Goal: Task Accomplishment & Management: Complete application form

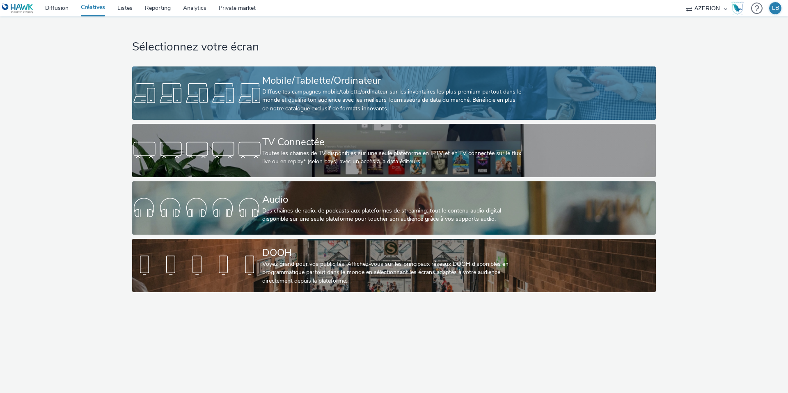
click at [335, 101] on div "Diffuse tes campagnes mobile/tablette/ordinateur sur les inventaires les plus p…" at bounding box center [392, 100] width 260 height 25
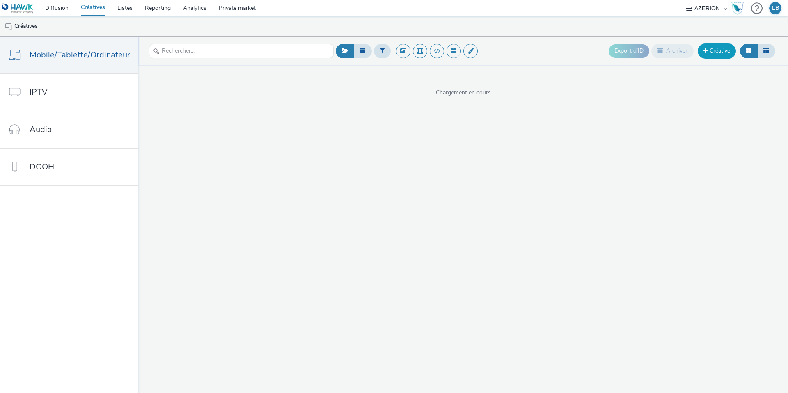
click at [708, 55] on link "Créative" at bounding box center [716, 50] width 38 height 15
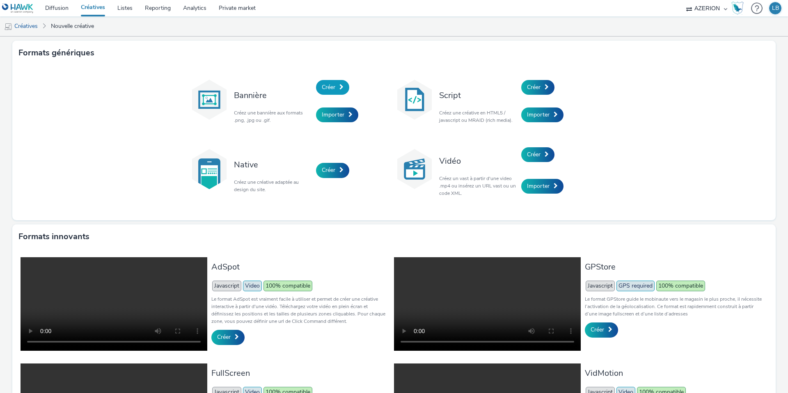
click at [346, 91] on link "Créer" at bounding box center [332, 87] width 33 height 15
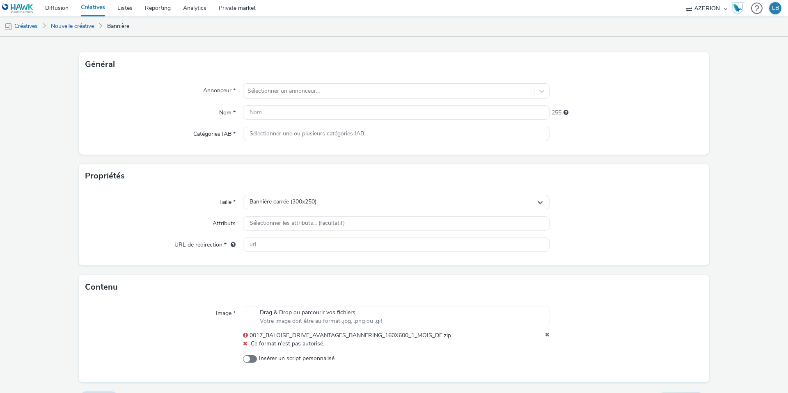
scroll to position [55, 0]
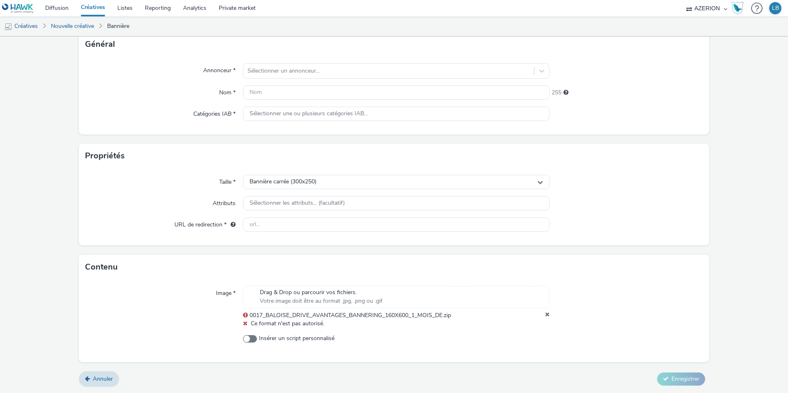
click at [548, 314] on icon at bounding box center [547, 315] width 5 height 8
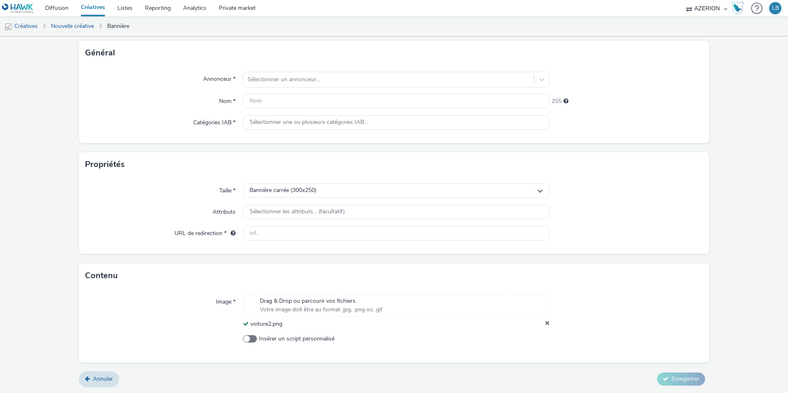
scroll to position [46, 0]
click at [263, 81] on div at bounding box center [388, 80] width 282 height 10
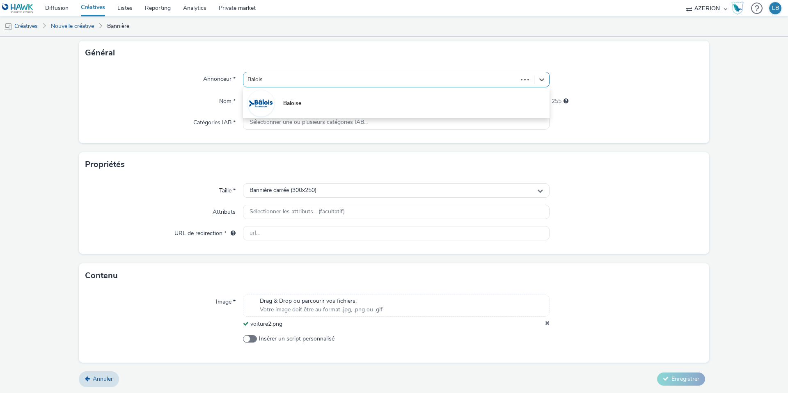
type input "Baloise"
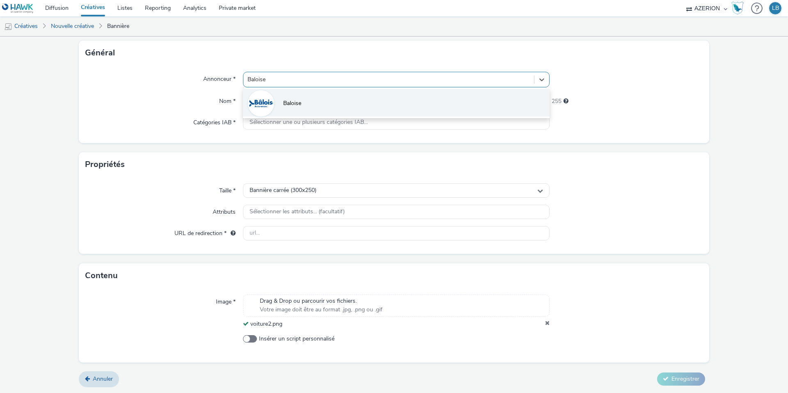
click at [277, 98] on li "Baloise" at bounding box center [396, 102] width 306 height 27
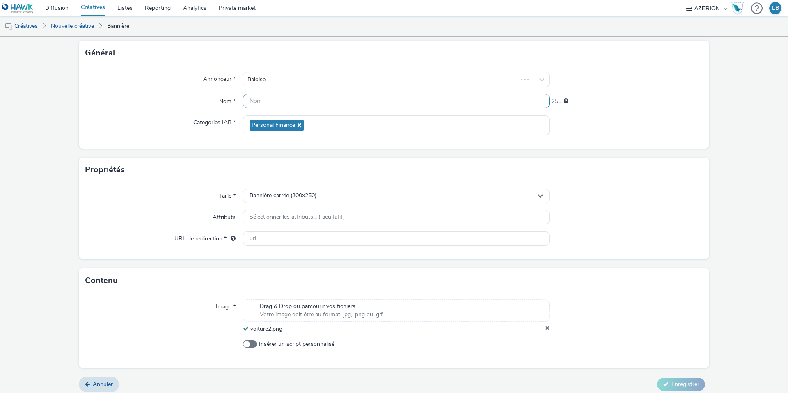
click at [281, 102] on input "text" at bounding box center [396, 101] width 306 height 14
click at [302, 99] on input "Baloise_Drive2Plus-[DATE]_DE" at bounding box center [396, 101] width 306 height 14
click at [358, 103] on input "Baloise_Drive2Plus_1Mois_Sept25_DE" at bounding box center [396, 101] width 306 height 14
click at [301, 102] on input "Baloise_Drive2Plus_1Mois_Sept25_DE" at bounding box center [396, 101] width 306 height 14
type input "Baloise_Drive2Plus_160x600_1Mois_Sept25_DE"
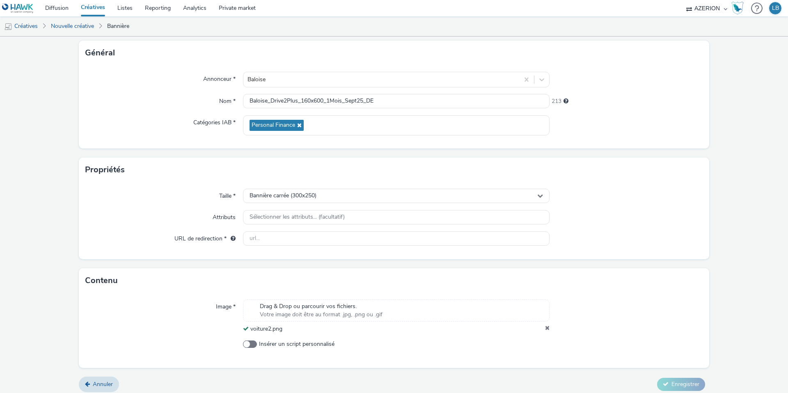
click at [400, 110] on div "Annonceur * Baloise Nom * Baloise_Drive2Plus_160x600_1Mois_Sept25_DE 213 Catégo…" at bounding box center [394, 106] width 630 height 83
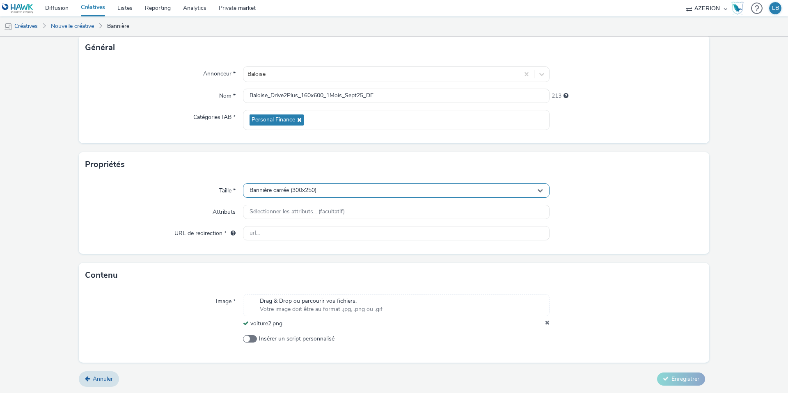
click at [336, 194] on div "Bannière carrée (300x250)" at bounding box center [396, 190] width 306 height 14
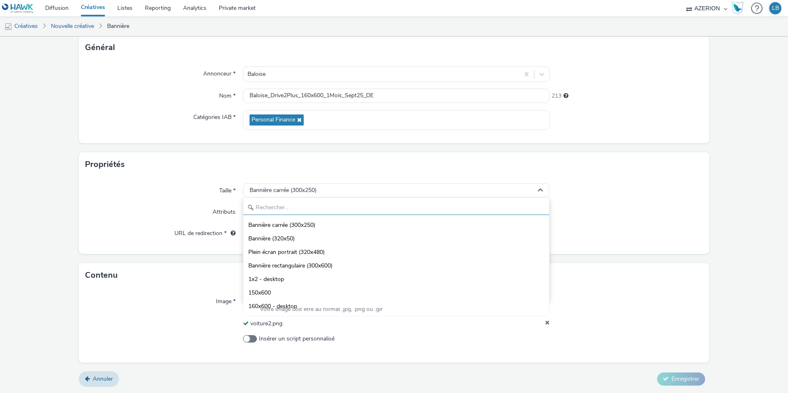
click at [302, 208] on input "text" at bounding box center [396, 208] width 306 height 14
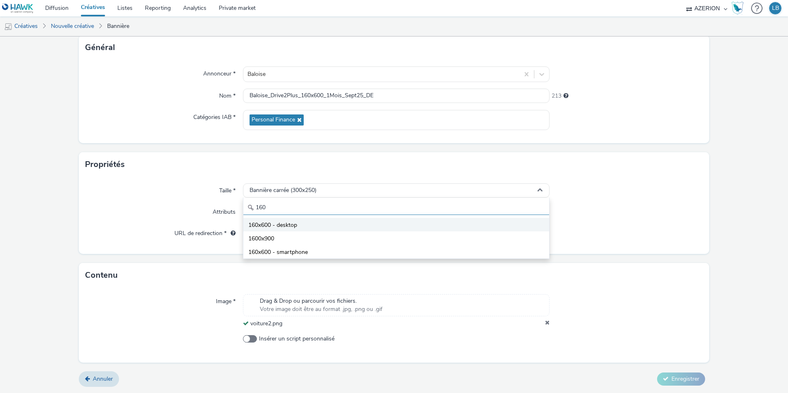
type input "160"
click at [309, 225] on li "160x600 - desktop" at bounding box center [396, 225] width 306 height 14
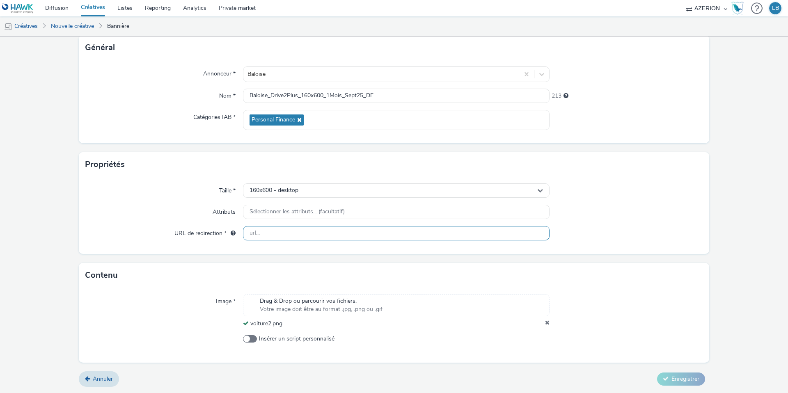
click at [267, 235] on input "text" at bounding box center [396, 233] width 306 height 14
paste input "[URL][DOMAIN_NAME]"
type input "[URL][DOMAIN_NAME]"
click at [684, 381] on span "Enregistrer" at bounding box center [685, 379] width 28 height 8
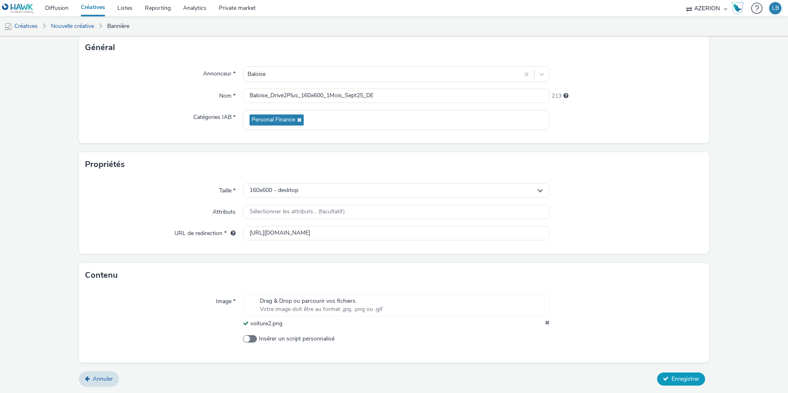
scroll to position [0, 0]
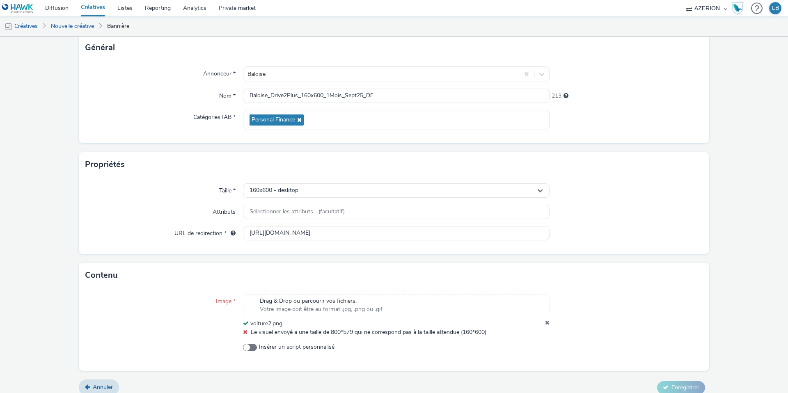
click at [547, 322] on icon at bounding box center [547, 324] width 5 height 8
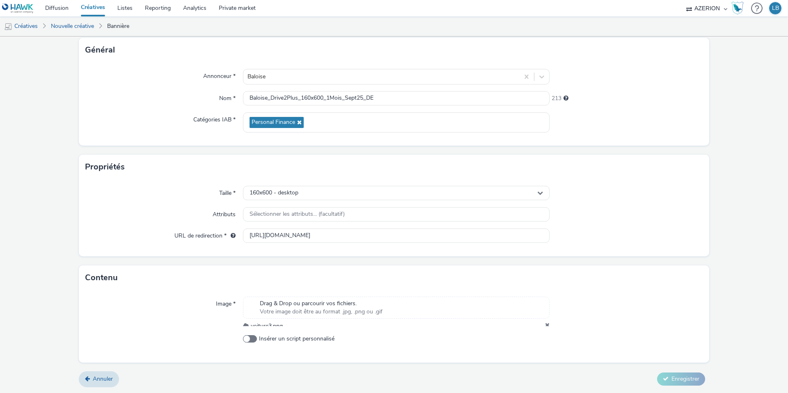
scroll to position [51, 0]
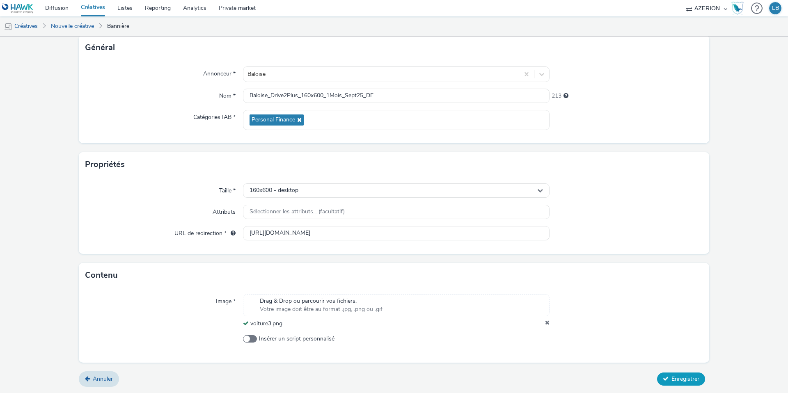
click at [669, 377] on button "Enregistrer" at bounding box center [681, 378] width 48 height 13
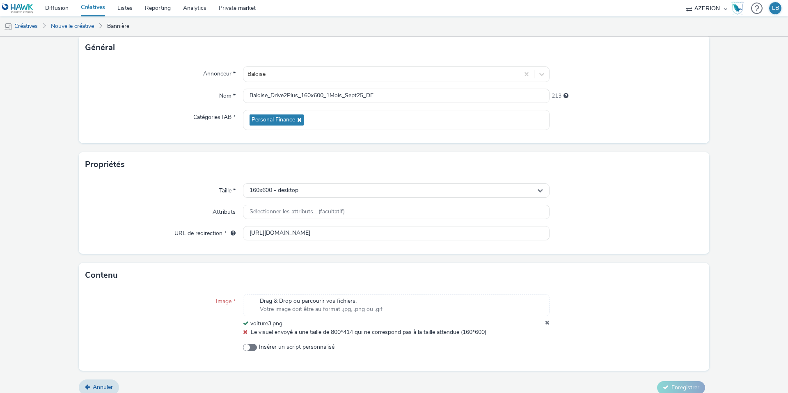
click at [548, 324] on icon at bounding box center [547, 324] width 5 height 8
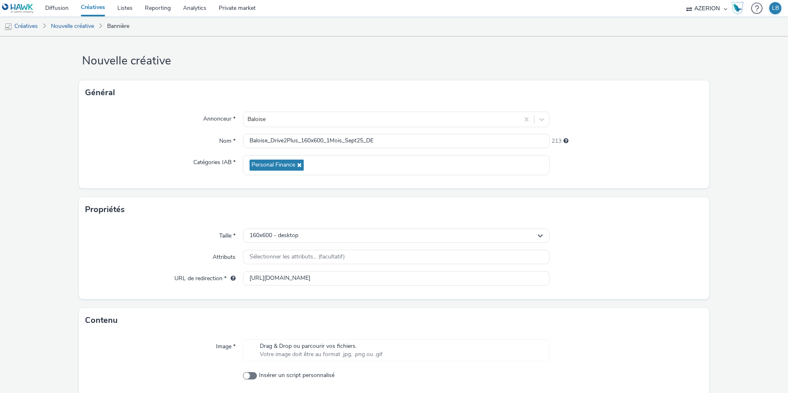
scroll to position [43, 0]
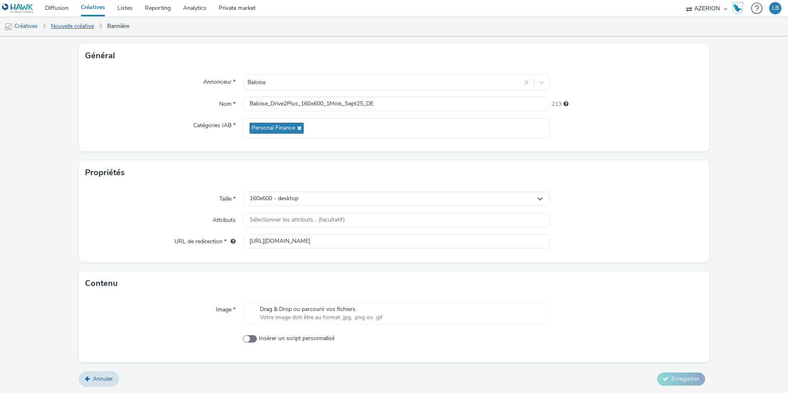
click at [69, 25] on link "Nouvelle créative" at bounding box center [72, 26] width 51 height 20
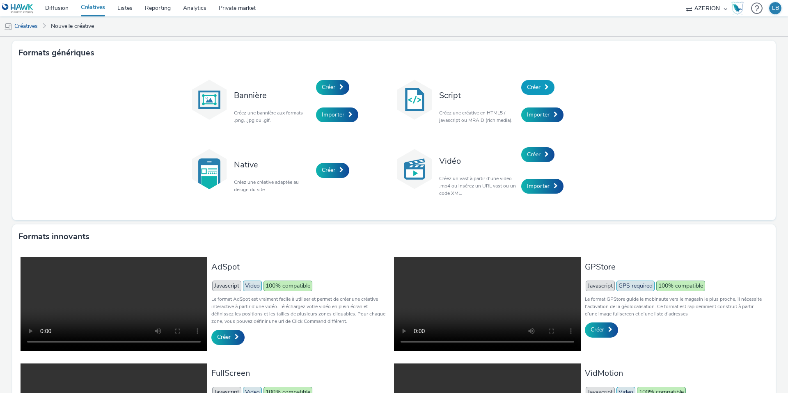
click at [544, 87] on link "Créer" at bounding box center [537, 87] width 33 height 15
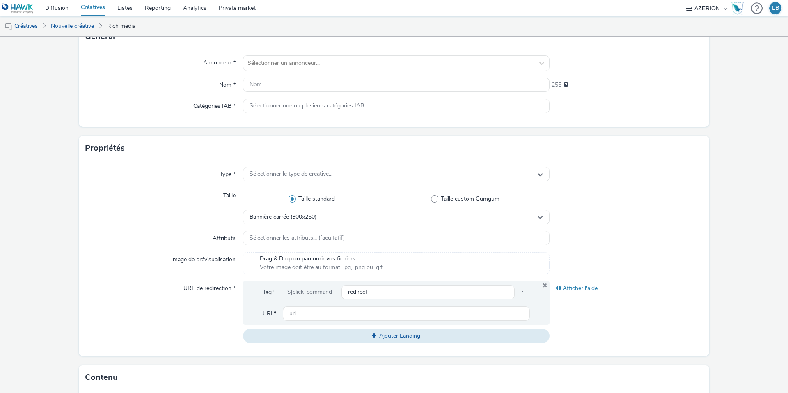
scroll to position [57, 0]
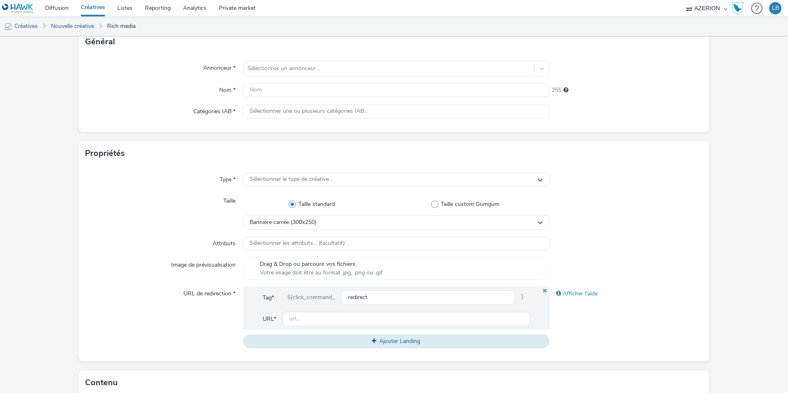
click at [262, 171] on div "Type * Sélectionner le type de créative... Taille Taille standard Taille custom…" at bounding box center [394, 264] width 630 height 196
click at [261, 179] on span "Sélectionner le type de créative..." at bounding box center [290, 179] width 83 height 7
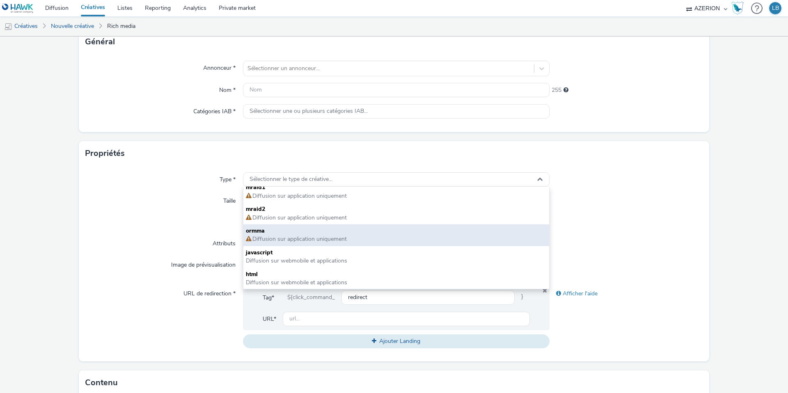
scroll to position [0, 0]
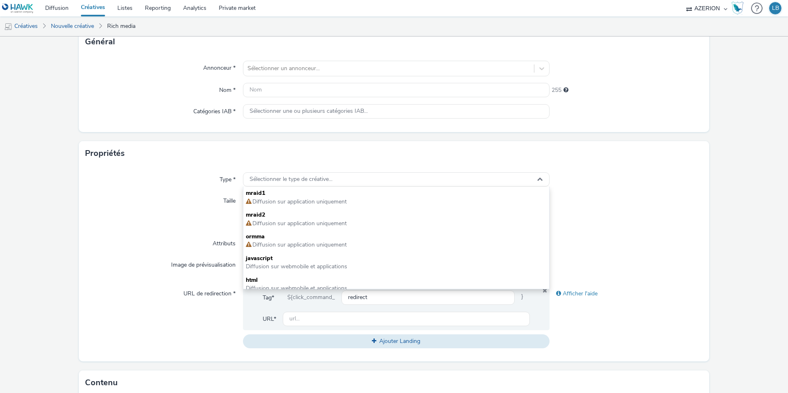
click at [159, 231] on div "Type * Sélectionner le type de créative... mraid1 Diffusion sur application uni…" at bounding box center [394, 264] width 630 height 196
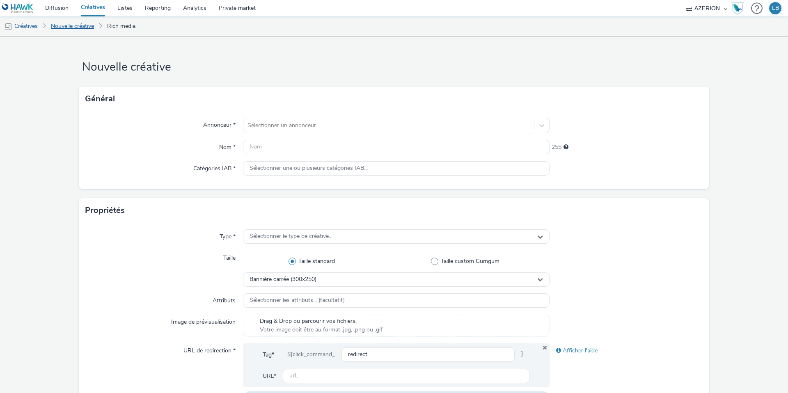
click at [71, 25] on link "Nouvelle créative" at bounding box center [72, 26] width 51 height 20
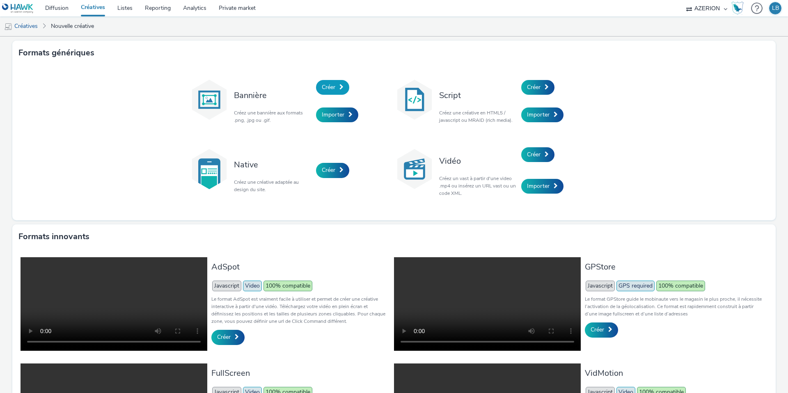
click at [338, 89] on link "Créer" at bounding box center [332, 87] width 33 height 15
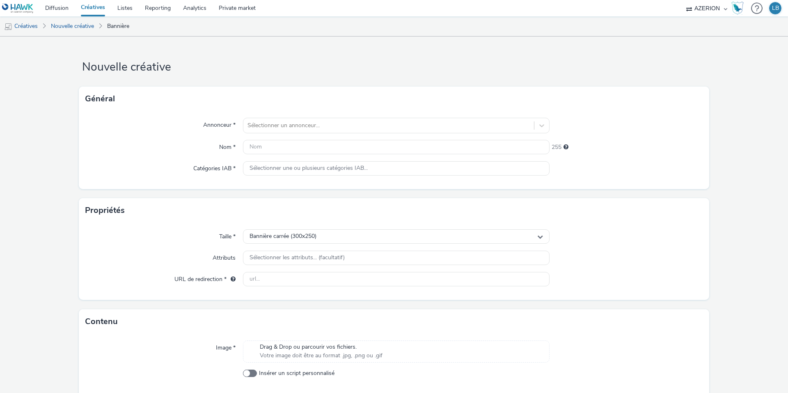
scroll to position [34, 0]
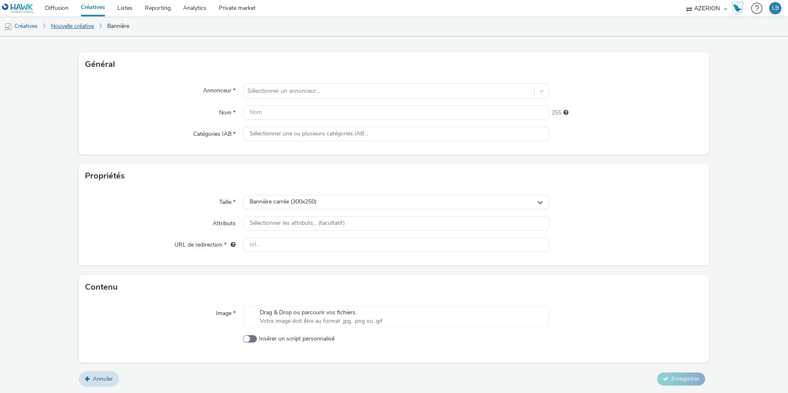
click at [75, 28] on link "Nouvelle créative" at bounding box center [72, 26] width 51 height 20
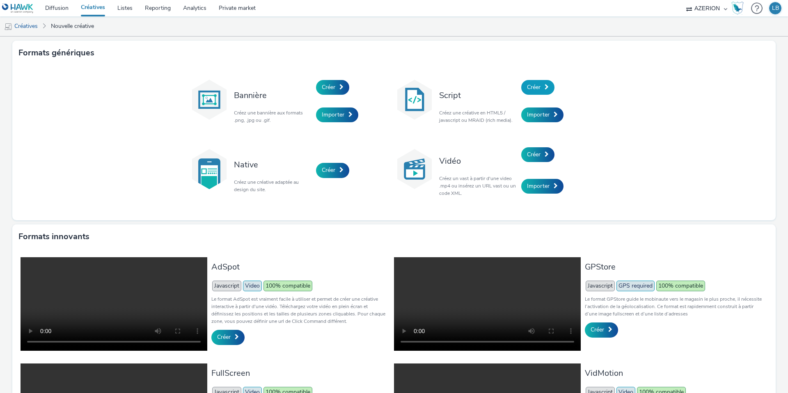
click at [537, 86] on span "Créer" at bounding box center [534, 87] width 14 height 8
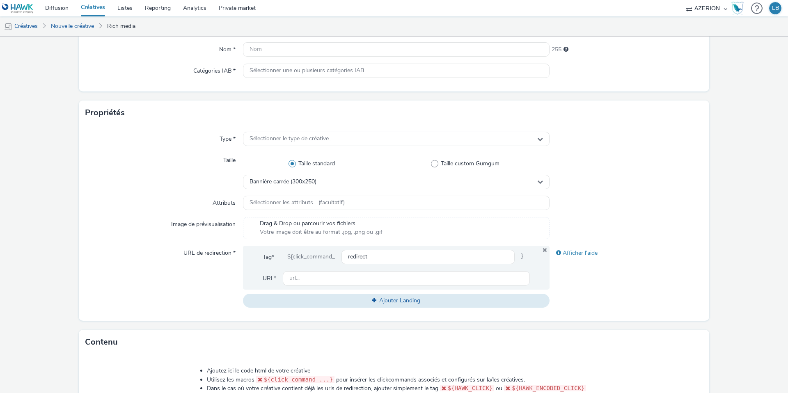
scroll to position [103, 0]
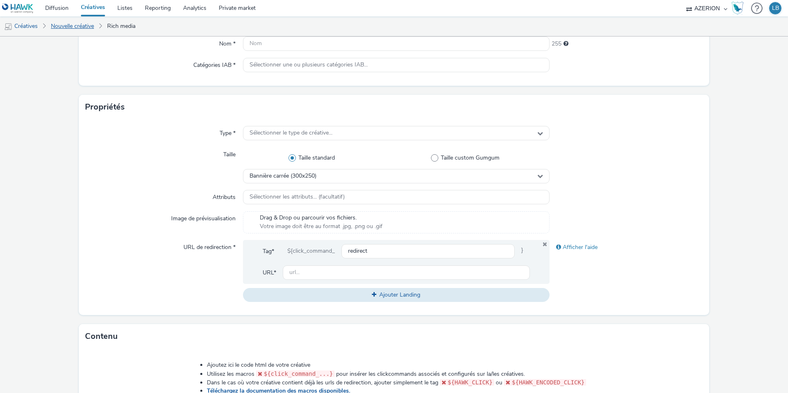
click at [79, 24] on link "Nouvelle créative" at bounding box center [72, 26] width 51 height 20
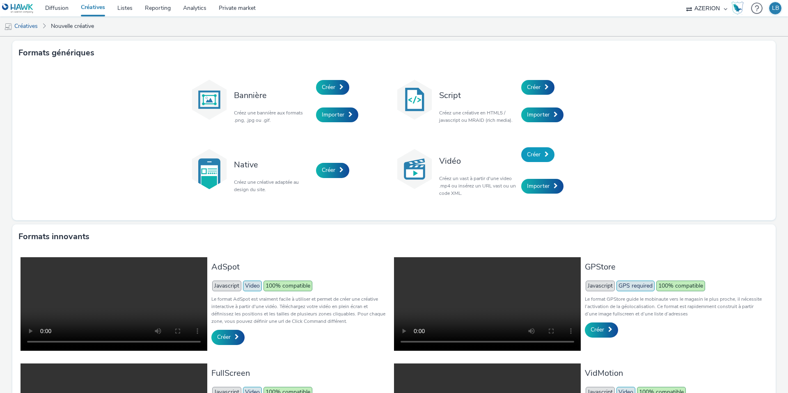
click at [544, 159] on link "Créer" at bounding box center [537, 154] width 33 height 15
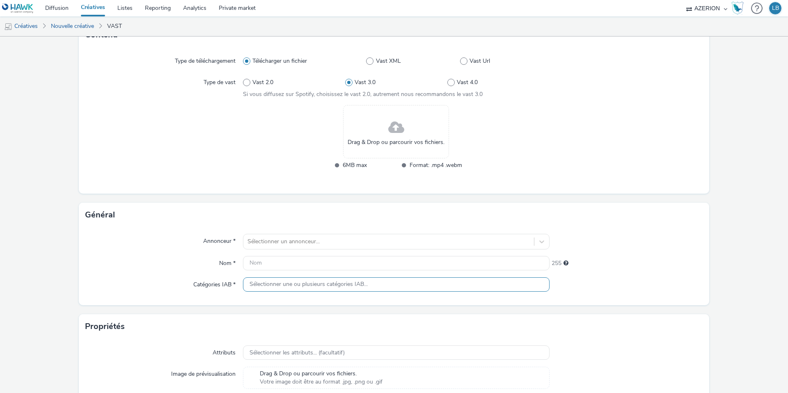
scroll to position [65, 0]
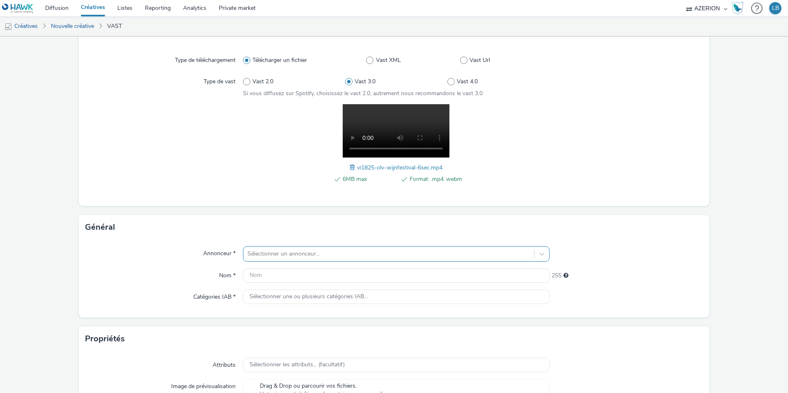
click at [368, 251] on div "Sélectionner un annonceur..." at bounding box center [396, 254] width 306 height 16
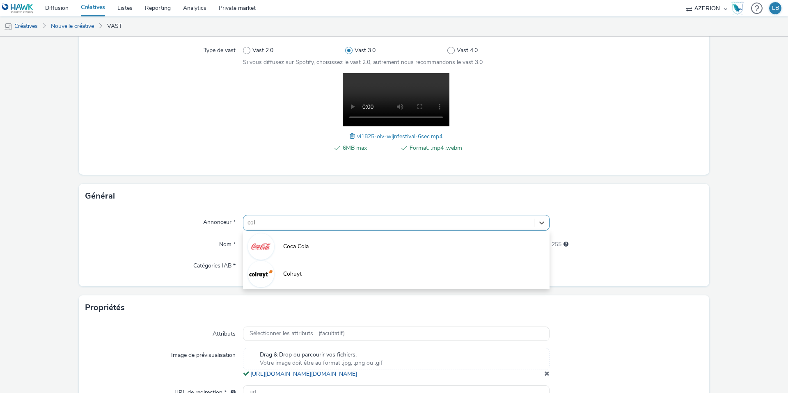
type input "colr"
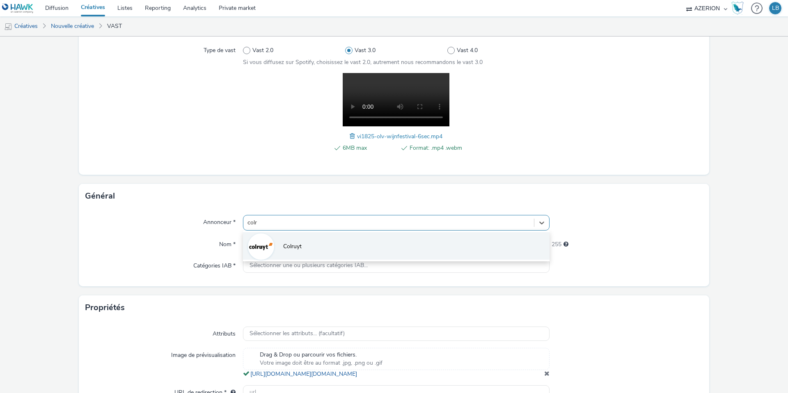
click at [292, 238] on li "Colruyt" at bounding box center [396, 245] width 306 height 27
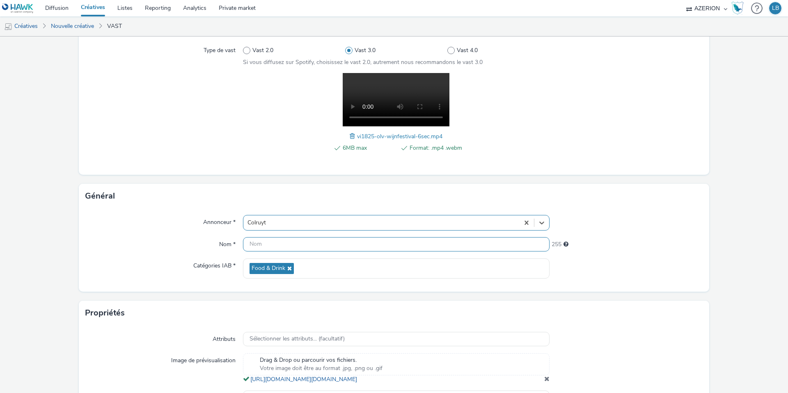
click at [264, 247] on input "text" at bounding box center [396, 244] width 306 height 14
type input "IPLux_Colruyt_Vitality19New_Sept25"
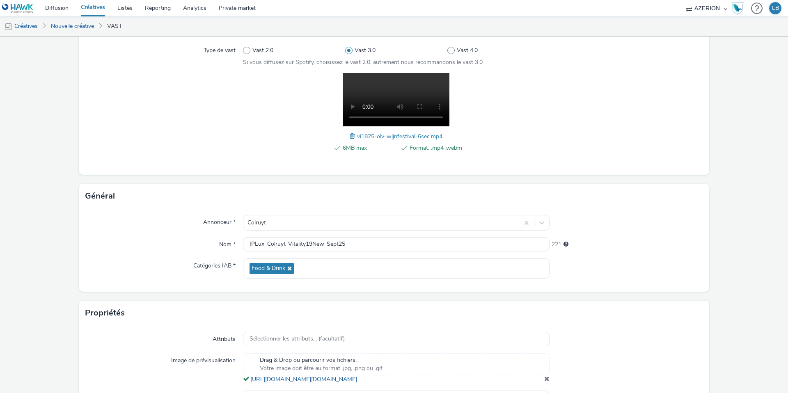
click at [235, 199] on div "Général" at bounding box center [394, 196] width 630 height 25
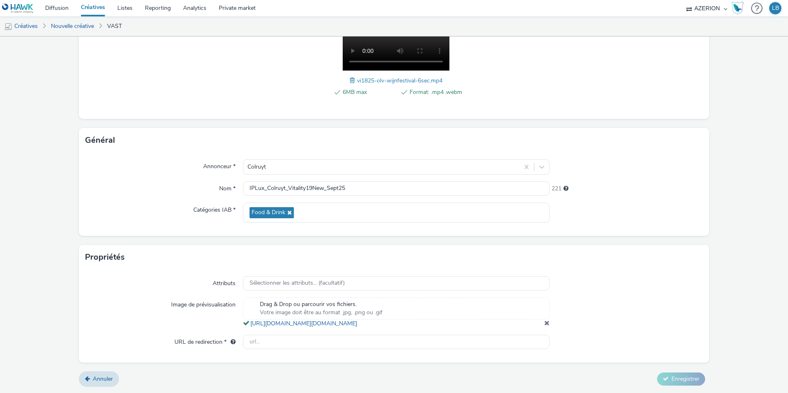
scroll to position [160, 0]
click at [260, 339] on input "text" at bounding box center [396, 342] width 306 height 14
paste input "[URL][DOMAIN_NAME]"
type input "[URL][DOMAIN_NAME]"
click at [666, 381] on icon at bounding box center [665, 379] width 6 height 6
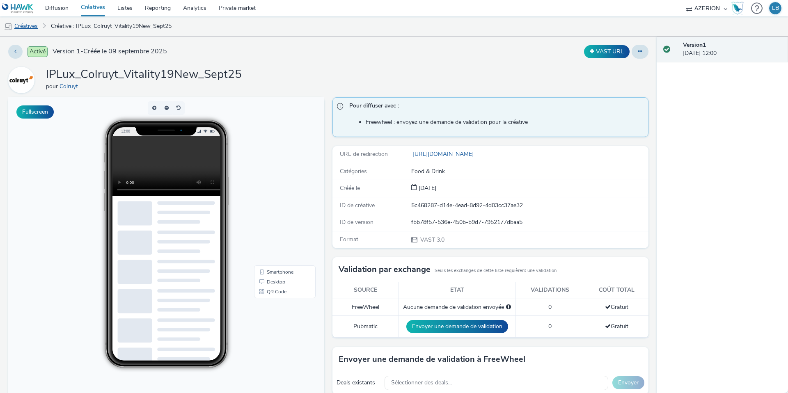
click at [29, 27] on link "Créatives" at bounding box center [21, 26] width 42 height 20
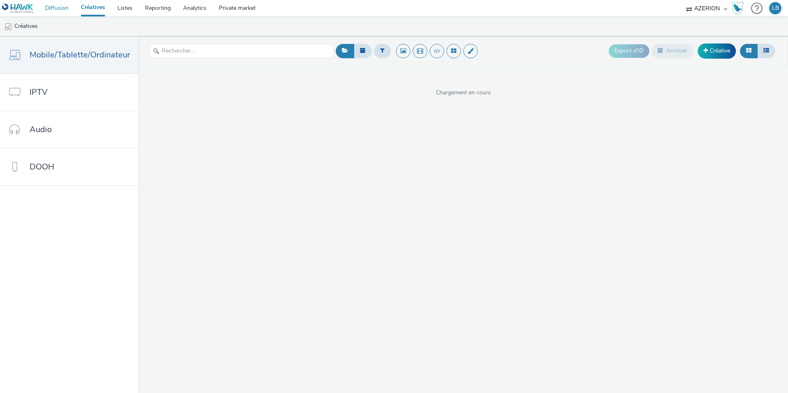
click at [55, 7] on link "Diffusion" at bounding box center [57, 8] width 36 height 16
